Goal: Information Seeking & Learning: Find specific fact

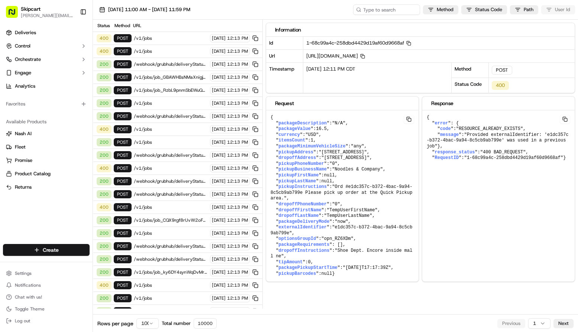
click at [509, 135] on span ""Provided externalIdentifier: 'e1dc357c-b372-4bac-9a94-8c5cb9ab799e' was used i…" at bounding box center [497, 140] width 142 height 17
drag, startPoint x: 426, startPoint y: 141, endPoint x: 518, endPoint y: 127, distance: 93.1
click at [518, 127] on pre "{ " error ": { " code ": "RESOURCE_ALREADY_EXISTS" , " message ": "Provided ext…" at bounding box center [498, 137] width 152 height 55
click at [547, 140] on span ""Provided externalIdentifier: 'e1dc357c-b372-4bac-9a94-8c5cb9ab799e' was used i…" at bounding box center [497, 140] width 142 height 17
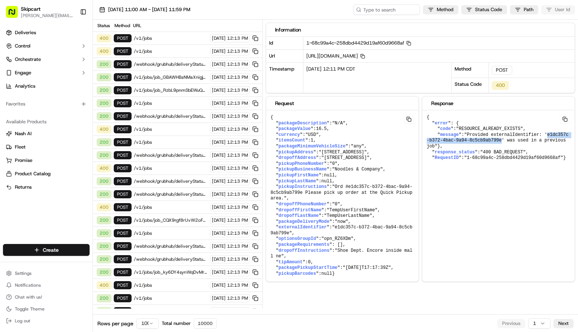
drag, startPoint x: 551, startPoint y: 133, endPoint x: 505, endPoint y: 138, distance: 46.3
click at [505, 138] on span ""Provided externalIdentifier: 'e1dc357c-b372-4bac-9a94-8c5cb9ab799e' was used i…" at bounding box center [497, 140] width 142 height 17
copy span "e1dc357c-b372-4bac-9a94-8c5cb9ab799e"
click at [314, 230] on span "externalIdentifier" at bounding box center [302, 227] width 48 height 5
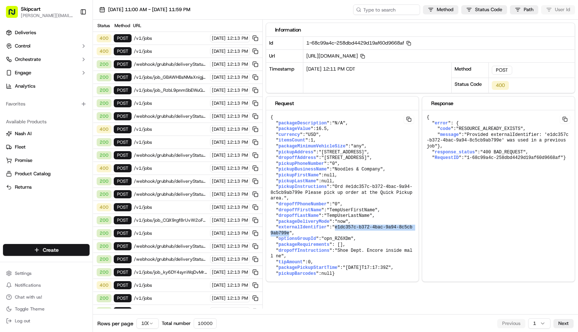
drag, startPoint x: 338, startPoint y: 238, endPoint x: 292, endPoint y: 243, distance: 46.3
click at [292, 236] on span ""e1dc357c-b372-4bac-9a94-8c5cb9ab799e"" at bounding box center [341, 230] width 142 height 11
copy span "e1dc357c-b372-4bac-9a94-8c5cb9ab799e"
